Goal: Book appointment/travel/reservation

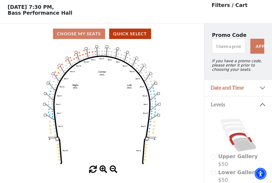
scroll to position [25, 0]
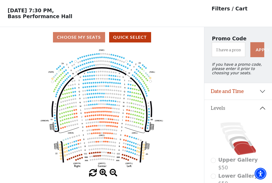
scroll to position [25, 0]
